Goal: Task Accomplishment & Management: Complete application form

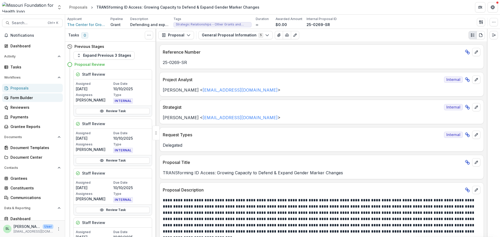
scroll to position [625, 0]
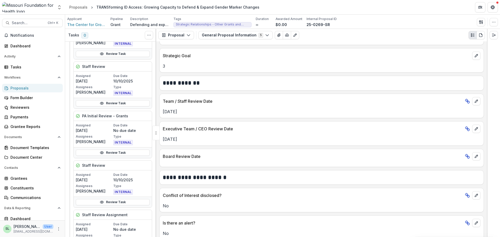
click at [20, 89] on div "Proposals" at bounding box center [34, 87] width 48 height 5
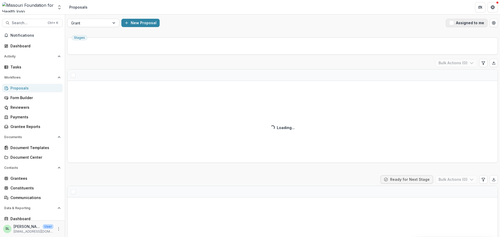
click at [450, 21] on span "button" at bounding box center [451, 23] width 5 height 5
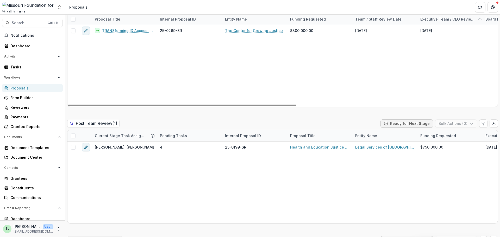
scroll to position [442, 0]
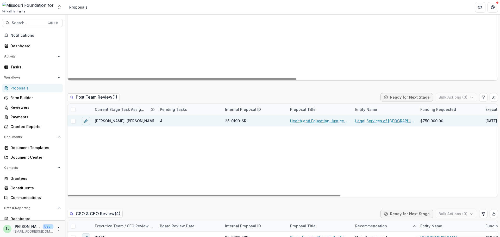
click at [318, 121] on link "Health and Education Justice Initiative" at bounding box center [319, 120] width 59 height 5
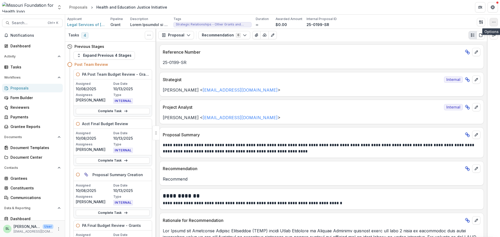
click at [495, 23] on icon "button" at bounding box center [493, 22] width 4 height 4
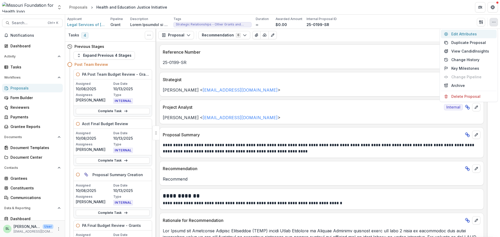
click at [459, 35] on button "Edit Attributes" at bounding box center [469, 34] width 56 height 9
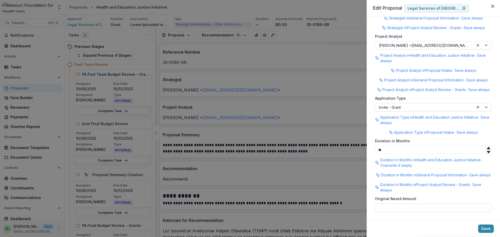
scroll to position [680, 0]
drag, startPoint x: 242, startPoint y: 94, endPoint x: 242, endPoint y: 67, distance: 26.8
click at [241, 94] on div "**********" at bounding box center [250, 118] width 500 height 237
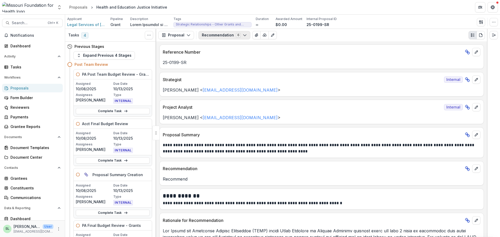
click at [227, 33] on button "Recommendation 6" at bounding box center [224, 35] width 52 height 8
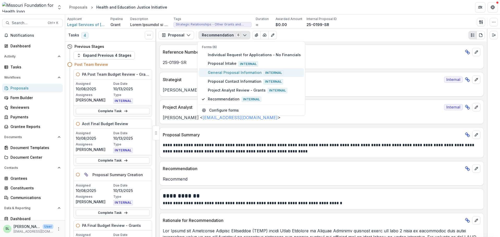
click at [225, 72] on span "General Proposal Information Internal" at bounding box center [254, 73] width 93 height 6
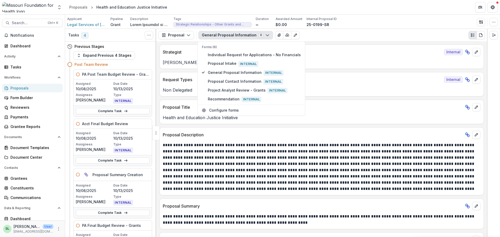
scroll to position [0, 0]
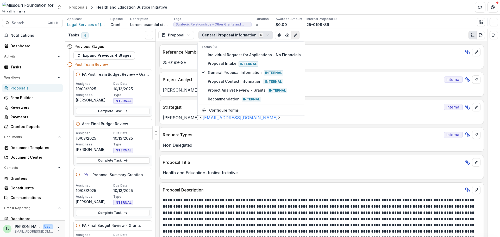
click at [293, 36] on icon "Edit as form" at bounding box center [295, 35] width 4 height 4
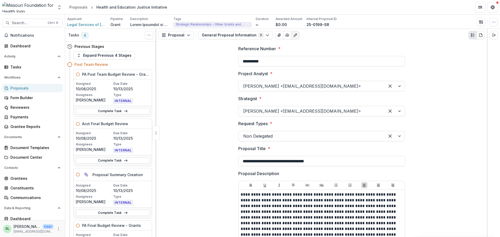
scroll to position [703, 0]
type input "**********"
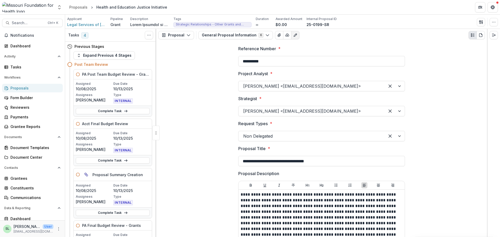
scroll to position [833, 0]
click at [18, 87] on div "Proposals" at bounding box center [34, 87] width 48 height 5
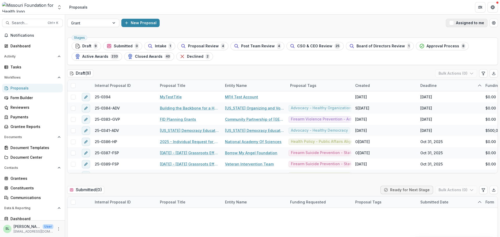
drag, startPoint x: 463, startPoint y: 18, endPoint x: 464, endPoint y: 22, distance: 3.7
click at [463, 20] on div "Grant New Proposal Assigned to me" at bounding box center [282, 23] width 435 height 17
click at [464, 22] on button "Assigned to me" at bounding box center [467, 23] width 42 height 8
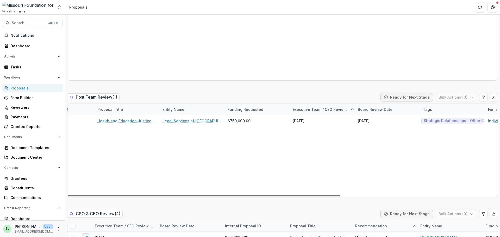
scroll to position [0, 195]
drag, startPoint x: 325, startPoint y: 194, endPoint x: 449, endPoint y: 201, distance: 123.8
click at [340, 196] on div at bounding box center [204, 196] width 272 height 2
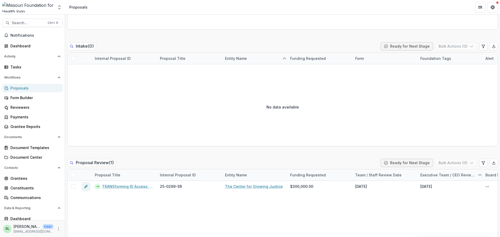
scroll to position [312, 0]
